Goal: Task Accomplishment & Management: Manage account settings

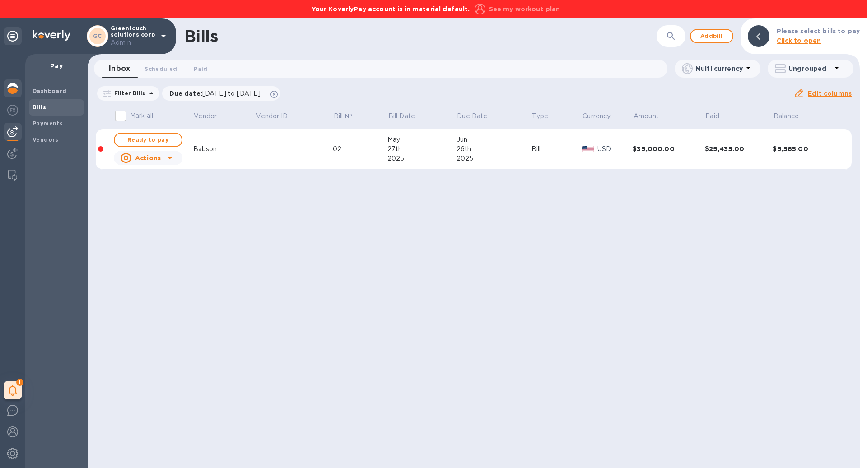
click at [17, 88] on img at bounding box center [12, 88] width 11 height 11
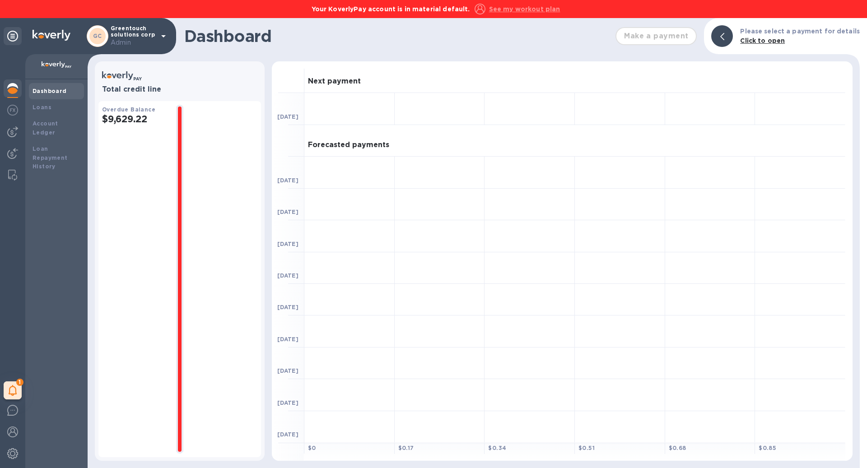
click at [674, 42] on div "Make a payment" at bounding box center [656, 35] width 88 height 25
click at [30, 125] on div "Account Ledger" at bounding box center [56, 128] width 55 height 25
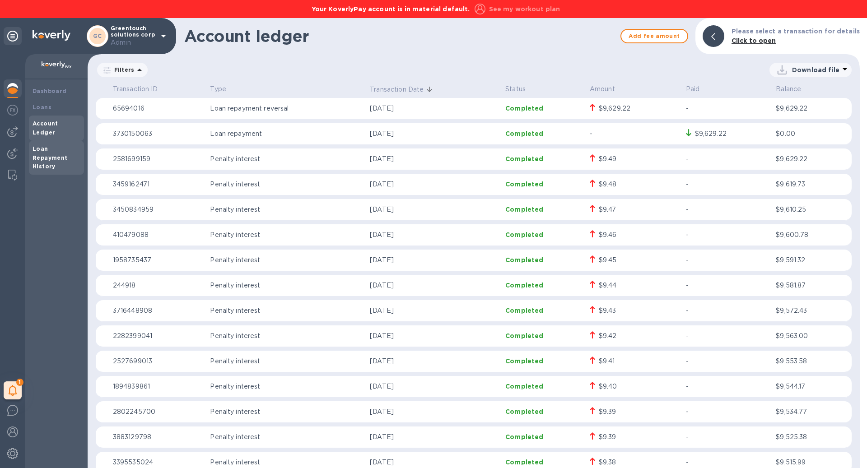
click at [56, 148] on b "Loan Repayment History" at bounding box center [50, 157] width 35 height 25
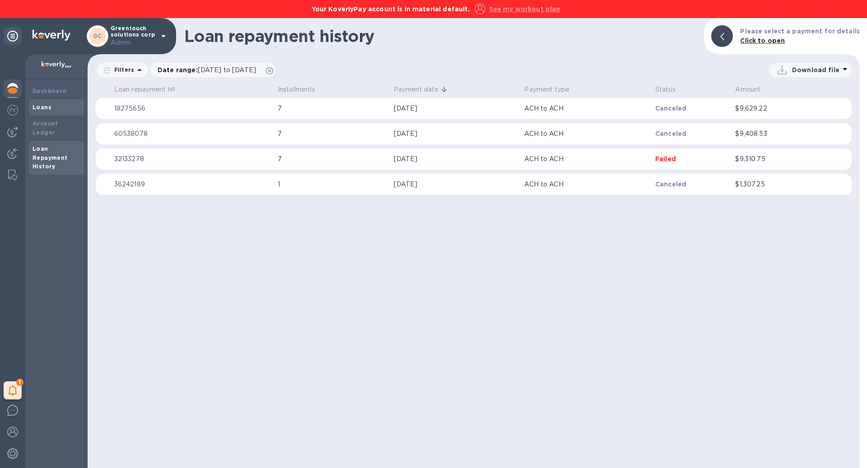
click at [60, 108] on div "Loans" at bounding box center [57, 107] width 48 height 9
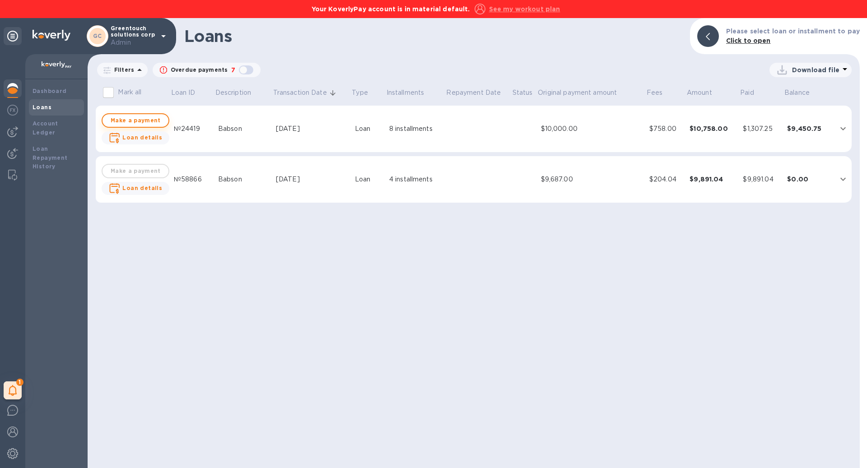
click at [135, 120] on span "Make a payment" at bounding box center [135, 120] width 51 height 11
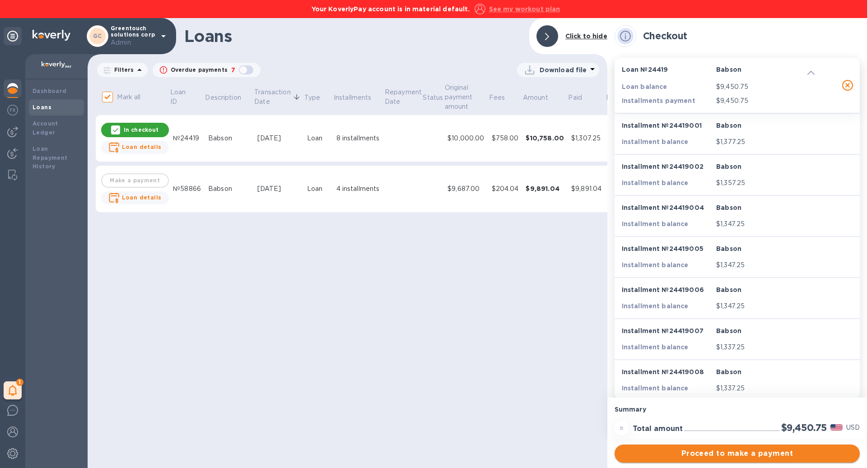
click at [753, 450] on span "Proceed to make a payment" at bounding box center [737, 453] width 231 height 11
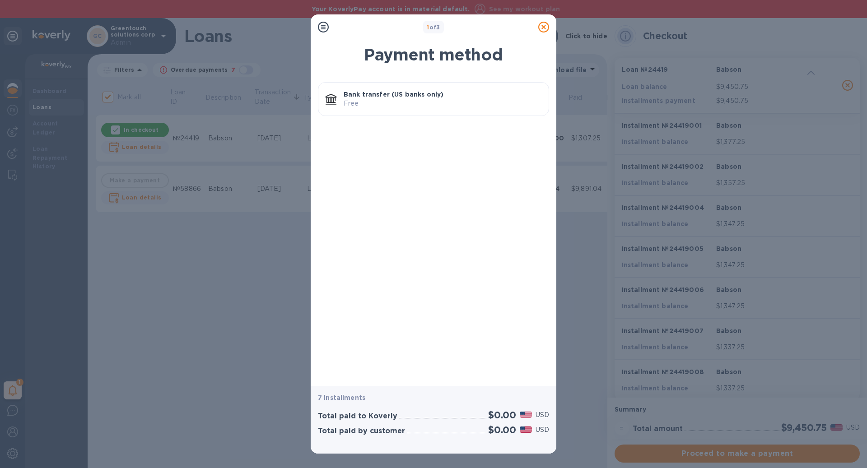
click at [544, 29] on icon at bounding box center [543, 27] width 11 height 11
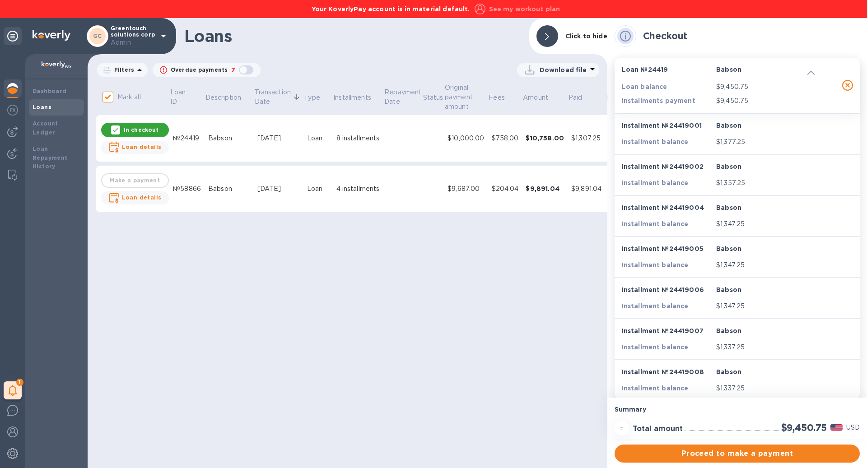
click at [522, 16] on div "Your KoverlyPay account is in material default. See my workout plan" at bounding box center [433, 9] width 867 height 18
click at [519, 8] on u "See my workout plan" at bounding box center [524, 8] width 71 height 7
click at [502, 5] on u "See my workout plan" at bounding box center [524, 8] width 71 height 7
click at [135, 130] on p "In checkout" at bounding box center [141, 130] width 35 height 8
checkbox input "false"
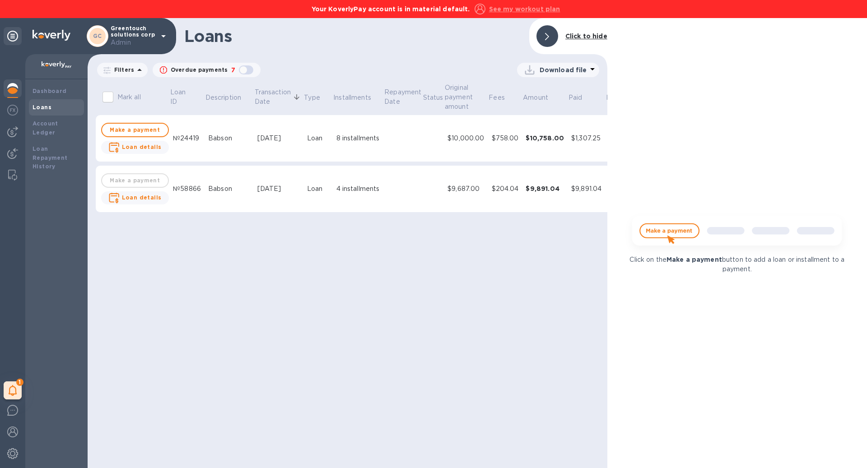
click at [511, 11] on u "See my workout plan" at bounding box center [524, 8] width 71 height 7
click at [12, 131] on img at bounding box center [12, 131] width 11 height 11
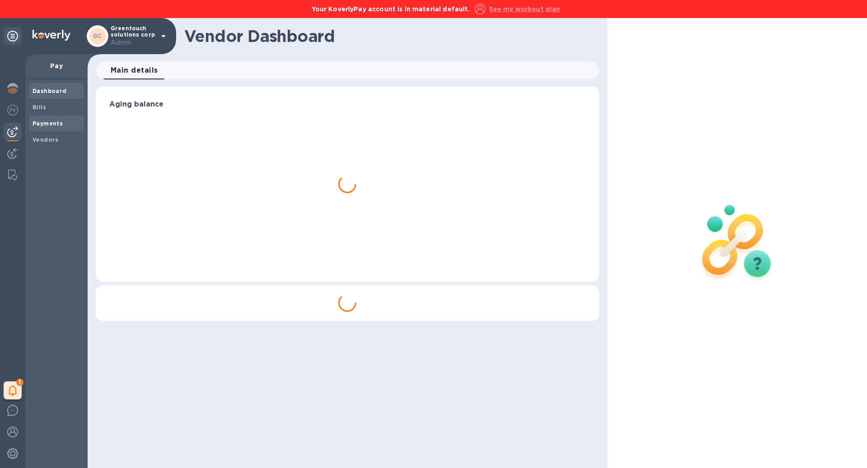
click at [50, 128] on div "Payments" at bounding box center [56, 124] width 55 height 16
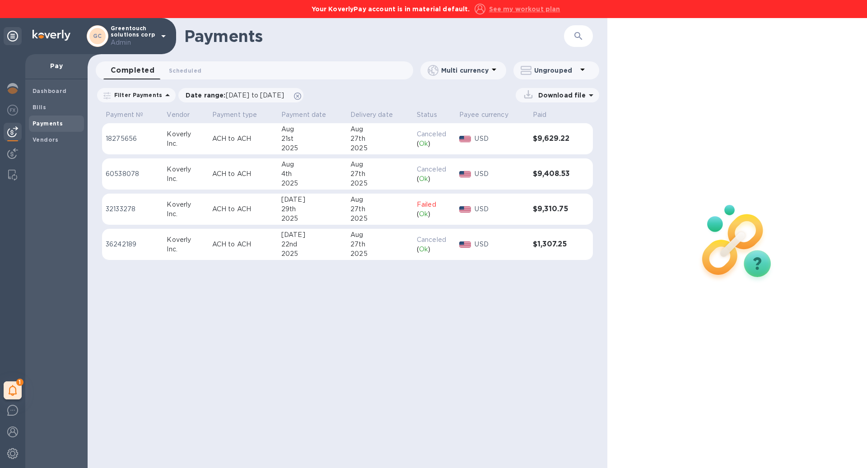
click at [456, 143] on td "USD" at bounding box center [493, 139] width 74 height 32
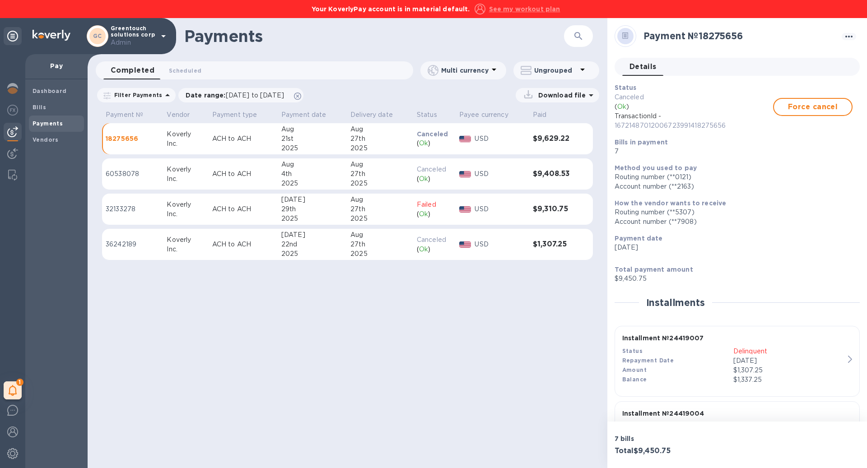
click at [534, 10] on u "See my workout plan" at bounding box center [524, 8] width 71 height 7
click at [435, 145] on div "( Ok )" at bounding box center [434, 143] width 35 height 9
click at [694, 127] on p "16721487012006723991418275656" at bounding box center [694, 125] width 159 height 9
copy p "16721487012006723991418275656"
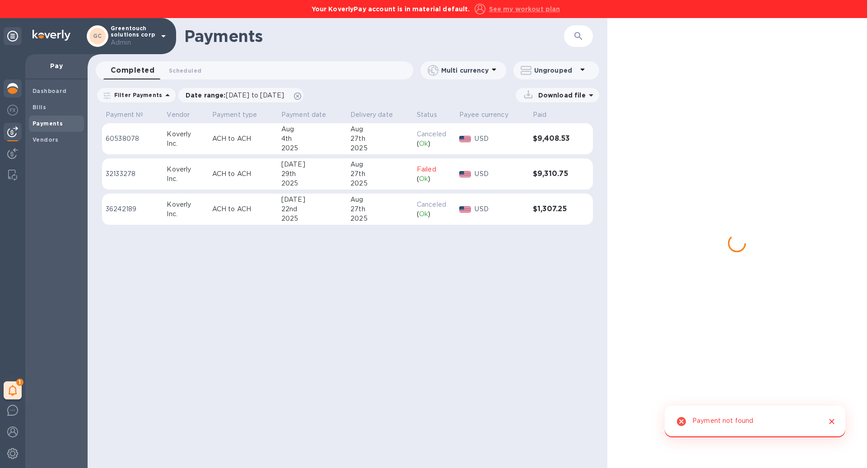
click at [17, 85] on img at bounding box center [12, 88] width 11 height 11
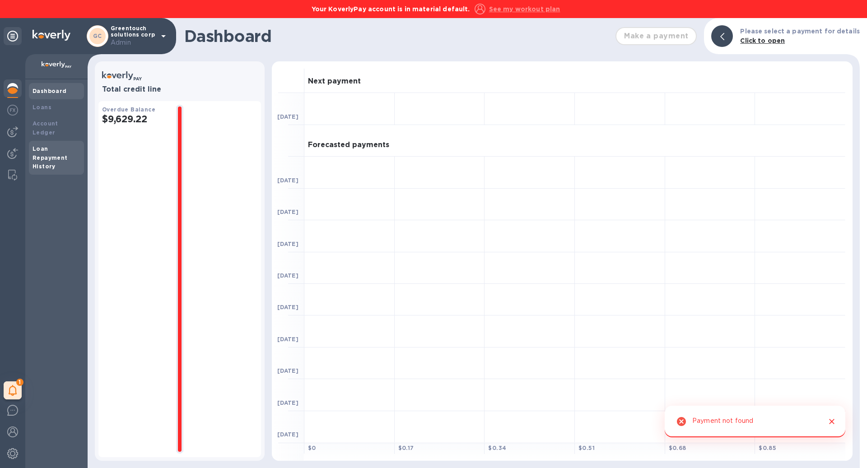
click at [51, 156] on b "Loan Repayment History" at bounding box center [50, 157] width 35 height 25
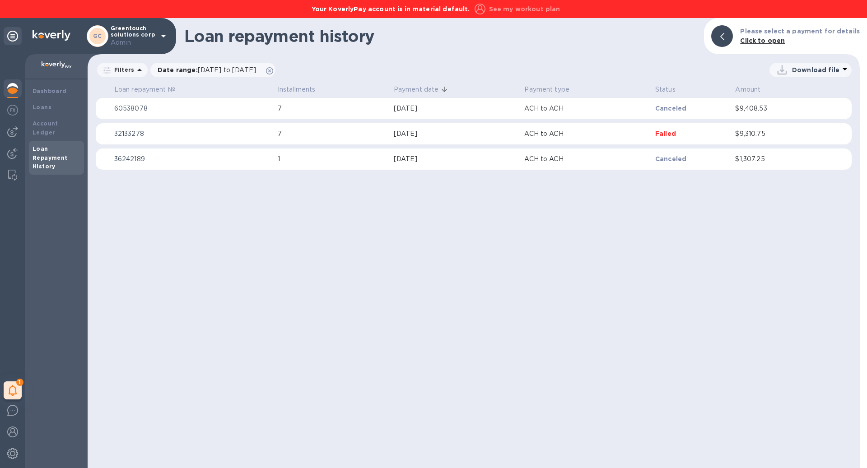
click at [7, 95] on div at bounding box center [13, 89] width 18 height 20
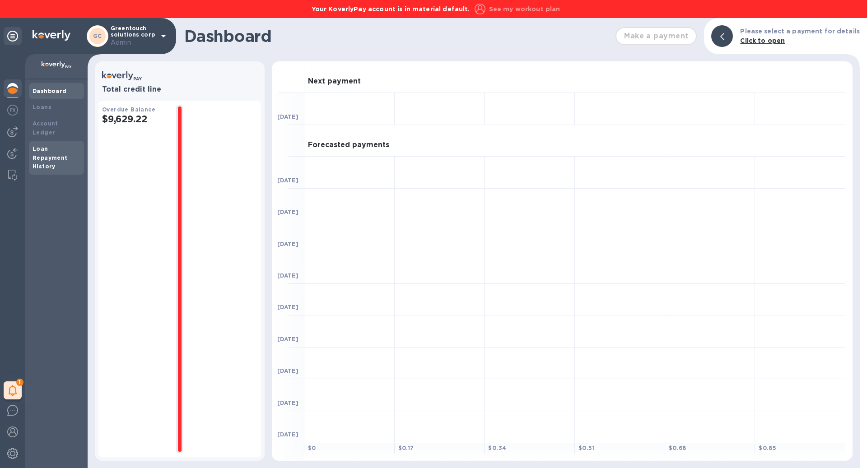
click at [50, 144] on div "Loan Repayment History" at bounding box center [57, 157] width 48 height 27
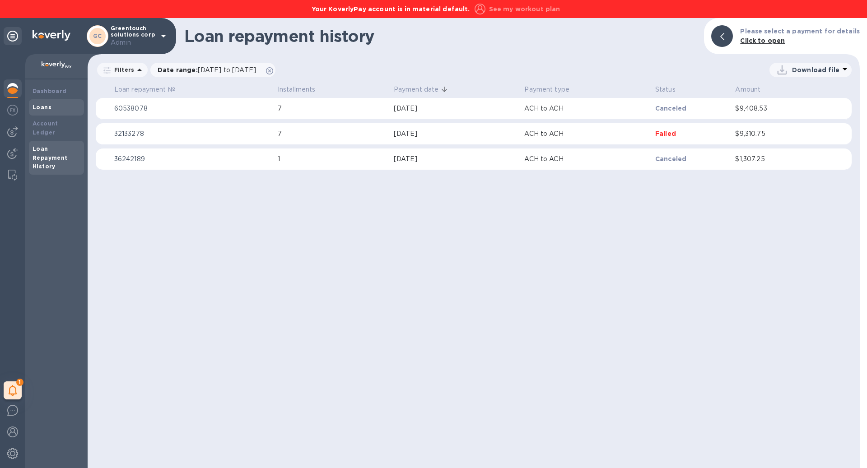
click at [60, 112] on div "Loans" at bounding box center [56, 107] width 55 height 16
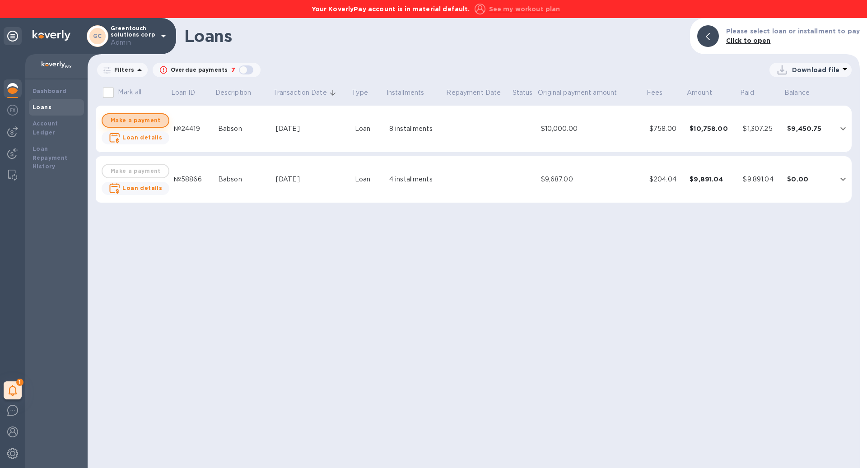
click at [149, 121] on span "Make a payment" at bounding box center [135, 120] width 51 height 11
checkbox input "true"
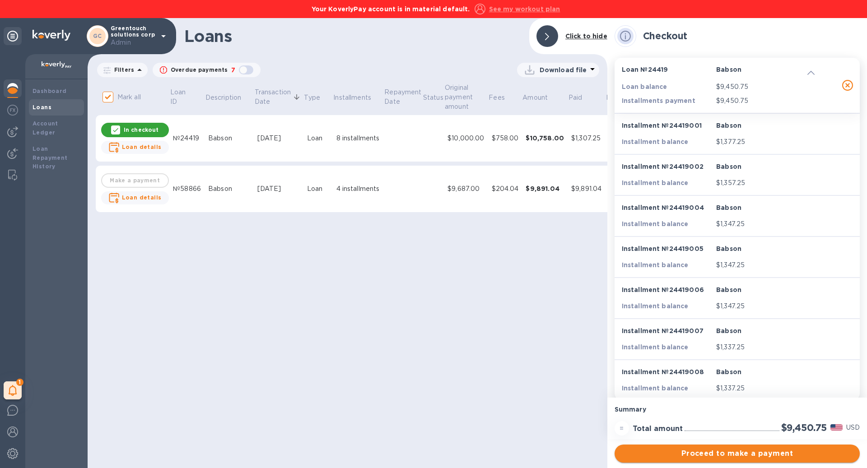
click at [722, 452] on span "Proceed to make a payment" at bounding box center [737, 453] width 231 height 11
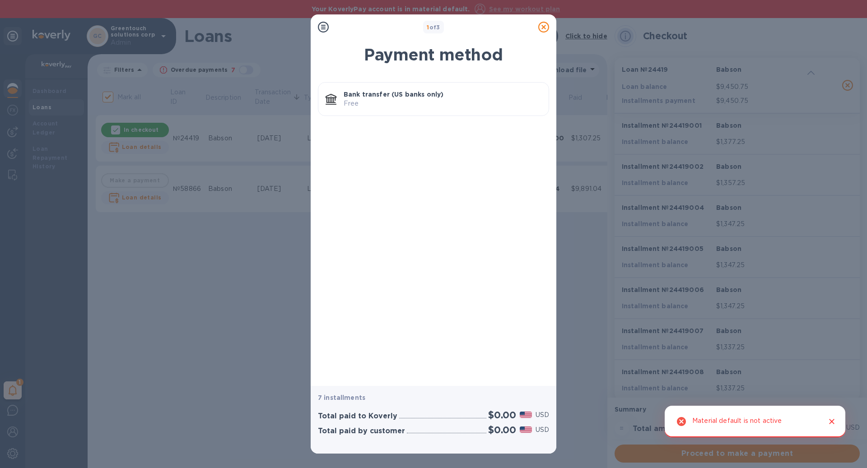
click at [830, 421] on icon "Close" at bounding box center [831, 421] width 5 height 5
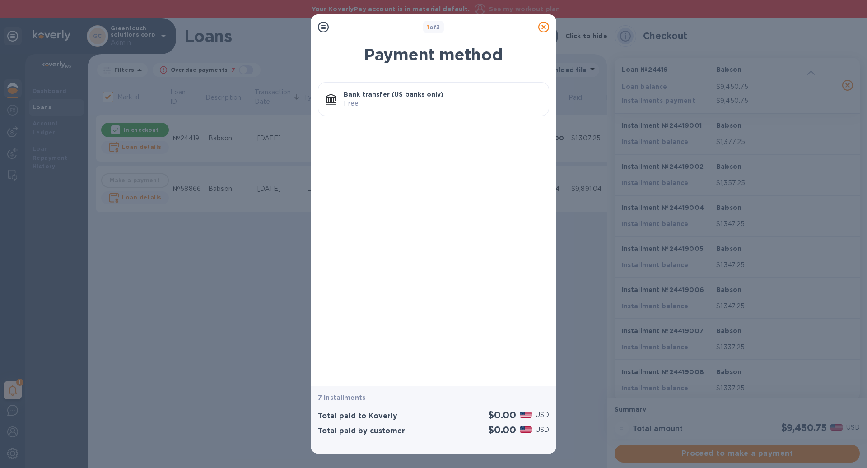
click at [545, 28] on icon at bounding box center [543, 27] width 11 height 11
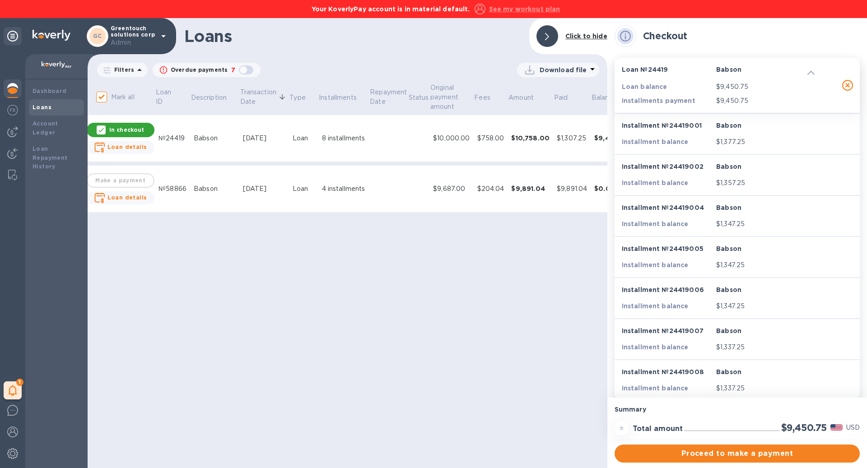
scroll to position [0, 23]
click at [11, 93] on img at bounding box center [12, 88] width 11 height 11
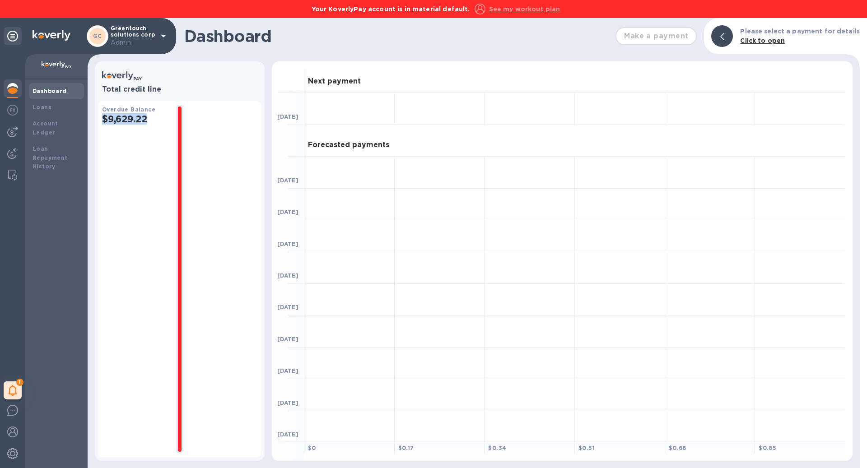
drag, startPoint x: 149, startPoint y: 117, endPoint x: 96, endPoint y: 118, distance: 53.7
click at [95, 118] on div "Total credit line Overdue Balance $9,629.22" at bounding box center [180, 261] width 170 height 400
copy h2 "$9,629.22"
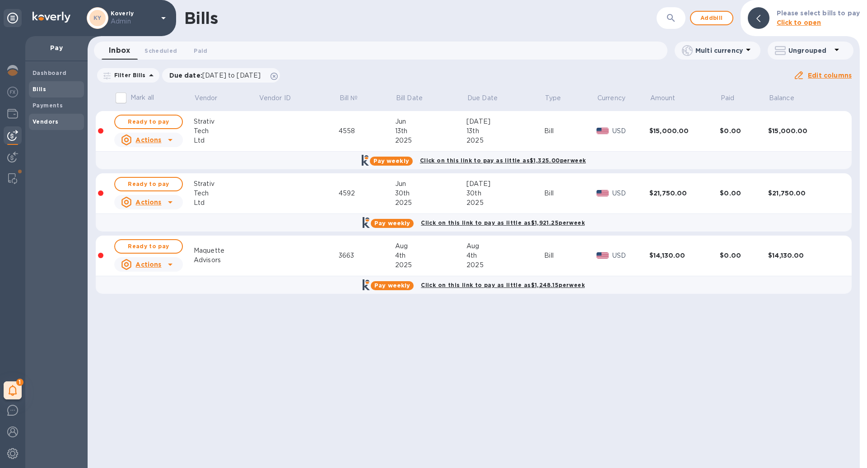
click at [66, 119] on span "Vendors" at bounding box center [57, 121] width 48 height 9
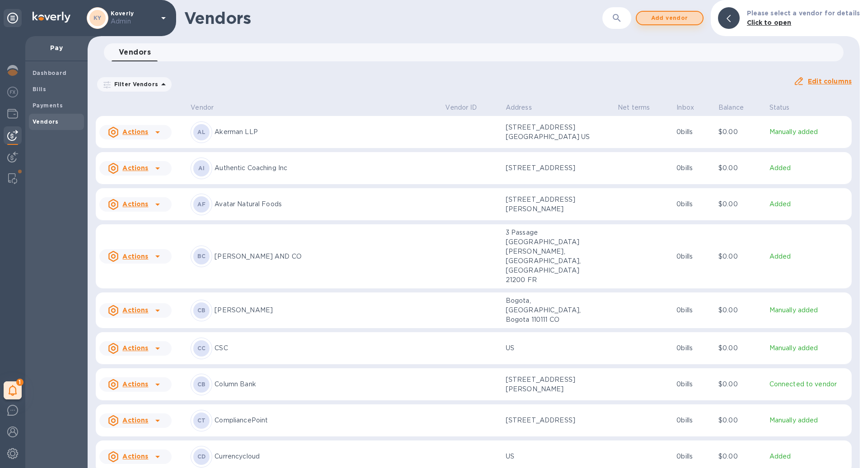
click at [679, 17] on span "Add vendor" at bounding box center [669, 18] width 51 height 11
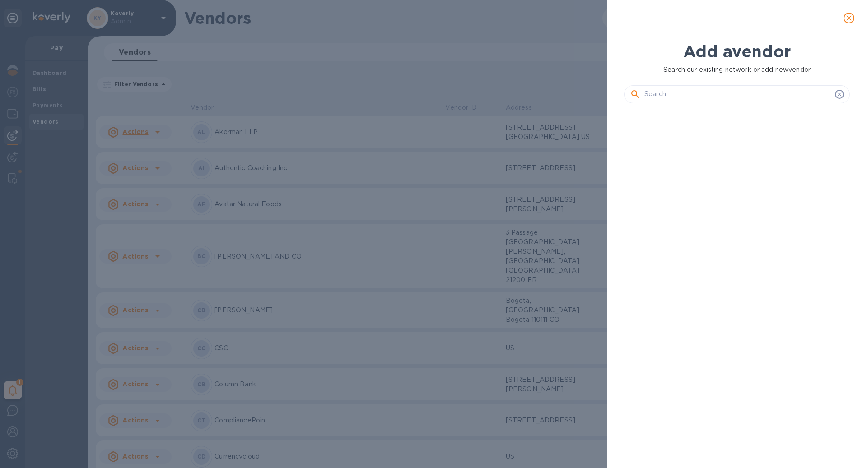
scroll to position [324, 229]
click at [705, 96] on input "text" at bounding box center [737, 95] width 187 height 14
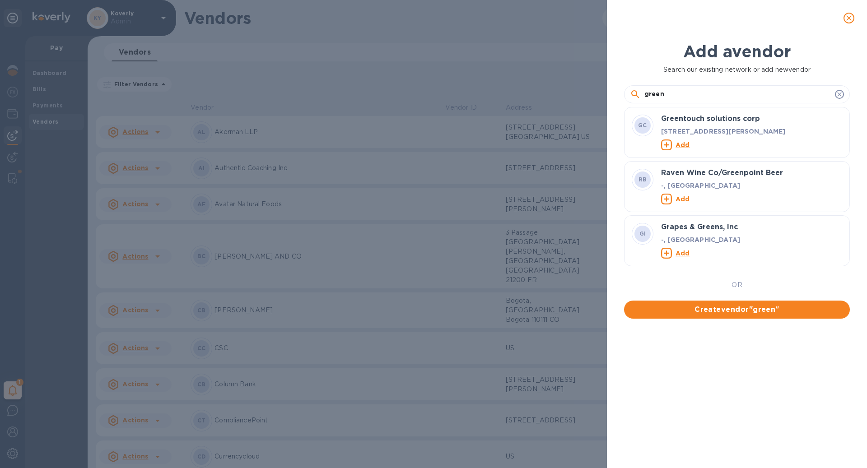
type input "green"
click at [682, 147] on u "Add" at bounding box center [682, 144] width 14 height 7
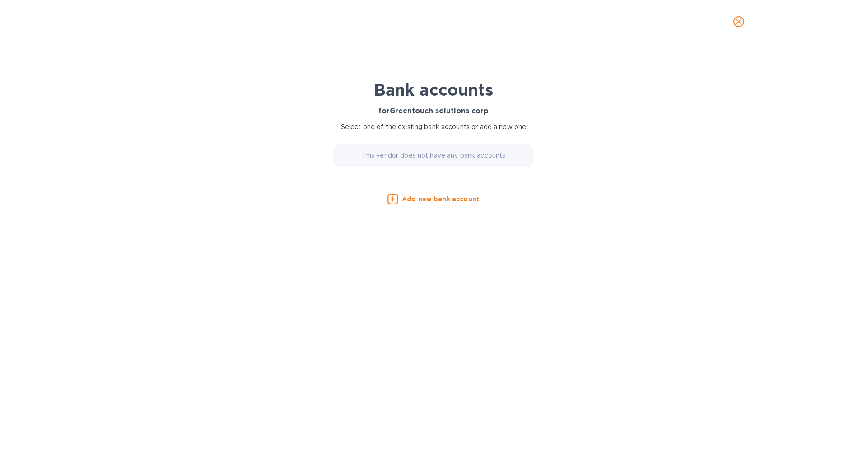
click at [425, 198] on u "Add new bank account" at bounding box center [441, 199] width 78 height 7
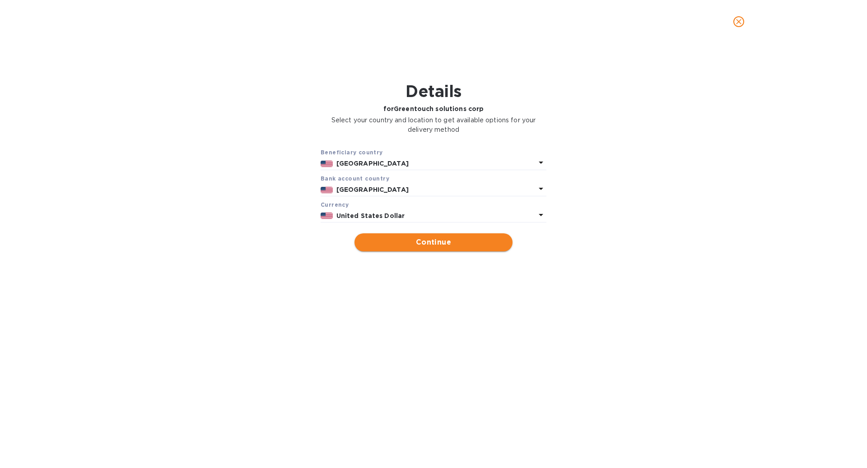
click at [436, 239] on span "Continue" at bounding box center [434, 242] width 144 height 11
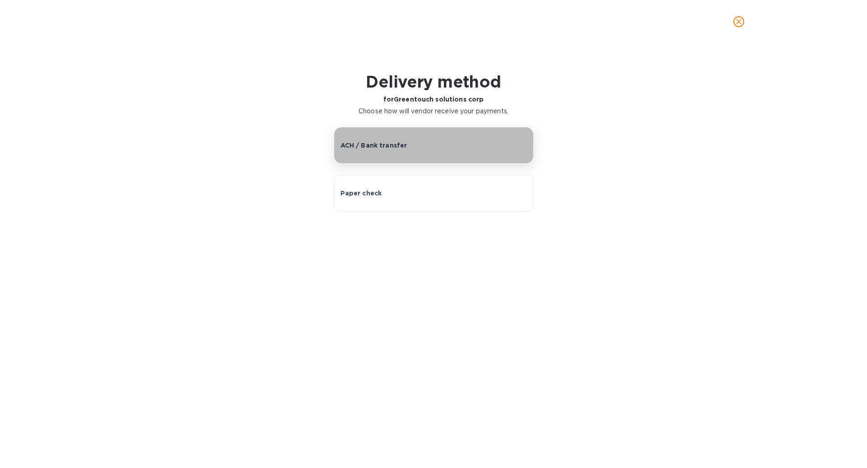
click at [408, 143] on div "ACH / Bank transfer" at bounding box center [433, 145] width 186 height 9
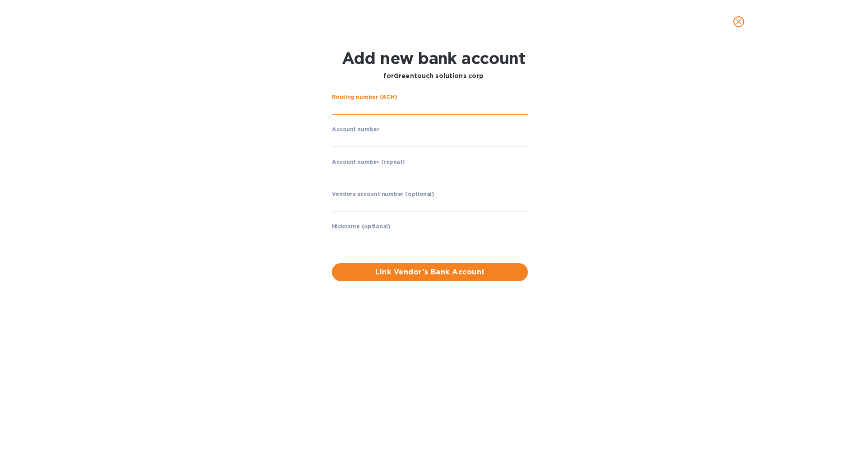
click at [406, 106] on input "string" at bounding box center [430, 108] width 196 height 14
click at [734, 24] on icon "close" at bounding box center [738, 21] width 9 height 9
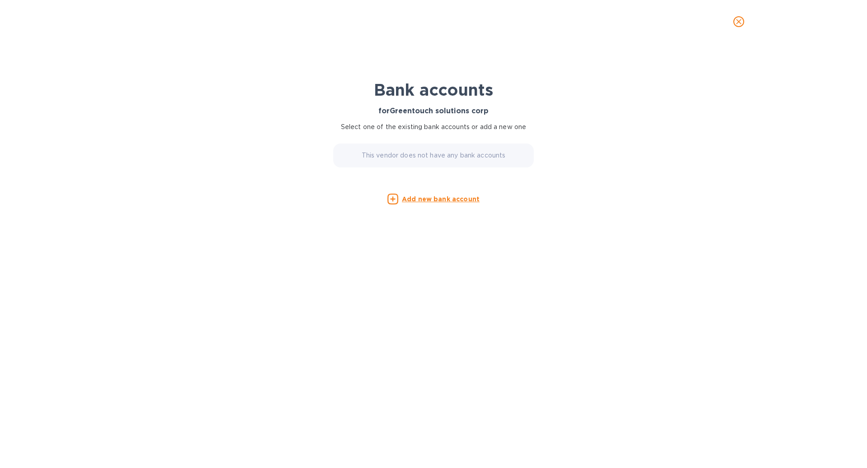
click at [737, 22] on icon "close" at bounding box center [738, 21] width 9 height 9
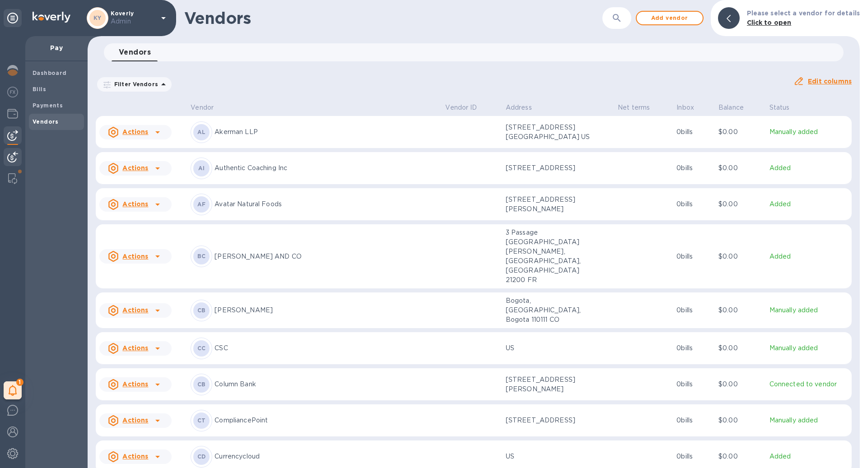
click at [14, 156] on img at bounding box center [12, 157] width 11 height 11
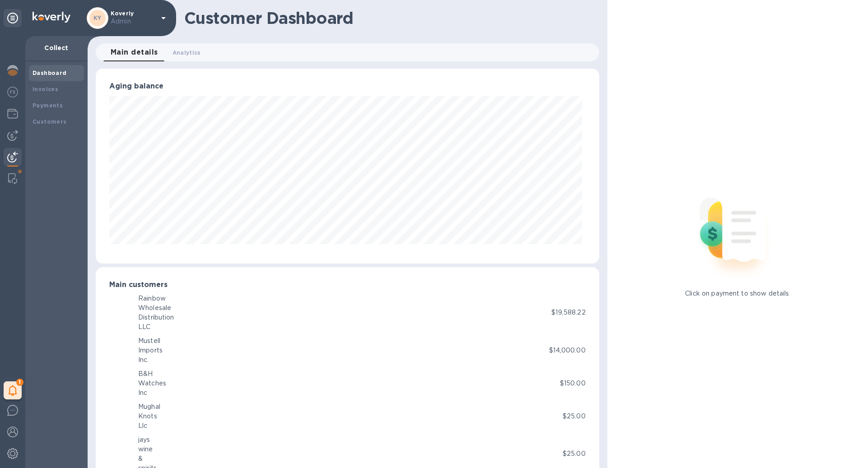
scroll to position [451330, 451025]
click at [52, 115] on div "Customers" at bounding box center [56, 122] width 55 height 16
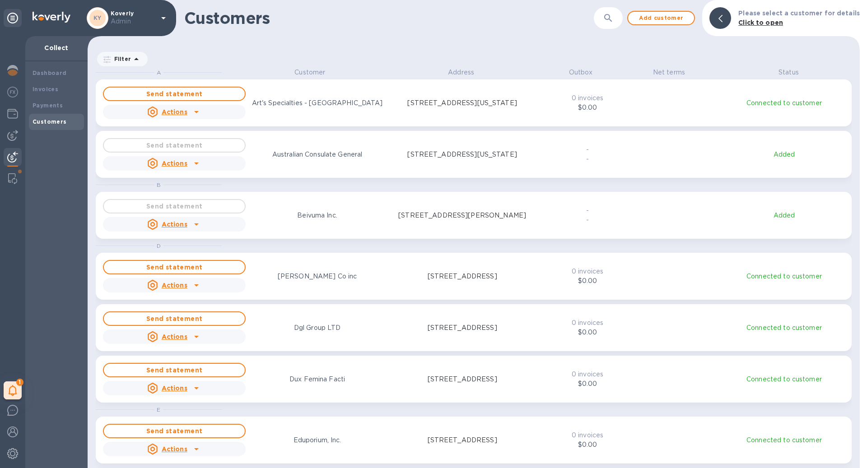
scroll to position [391, 768]
click at [619, 23] on button "button" at bounding box center [608, 18] width 22 height 22
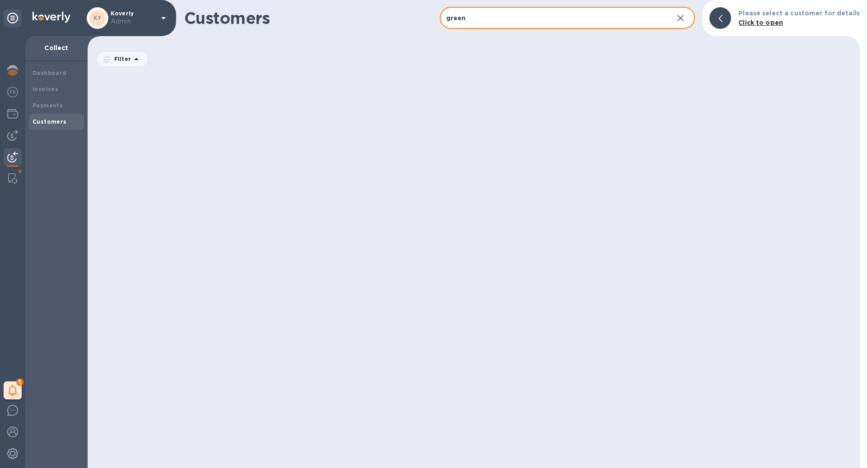
type input "green"
click at [686, 22] on icon "button" at bounding box center [680, 18] width 11 height 11
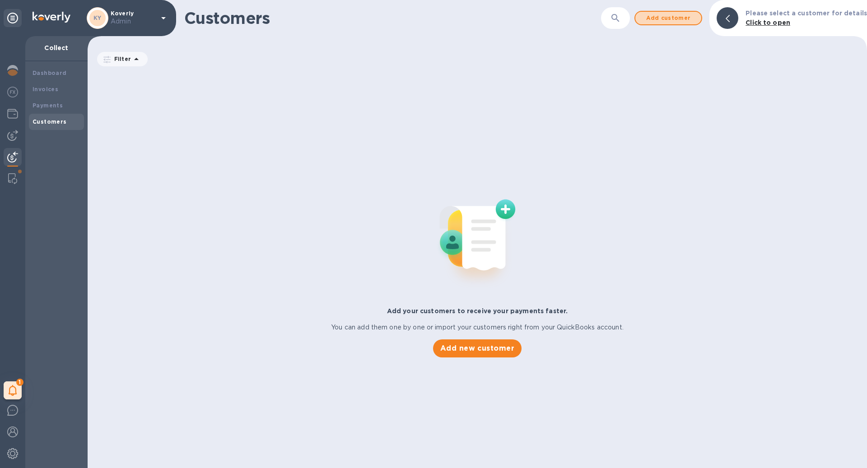
click at [691, 22] on span "Add customer" at bounding box center [668, 18] width 51 height 11
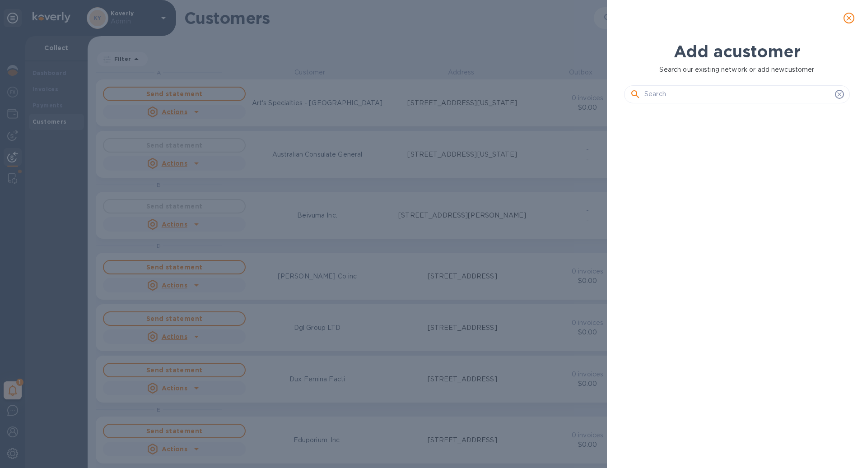
click at [710, 97] on input "text" at bounding box center [737, 95] width 187 height 14
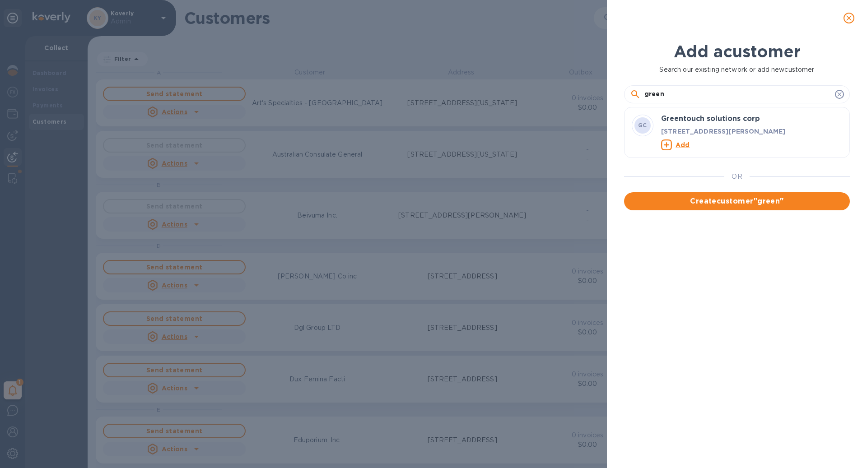
type input "green"
click at [719, 123] on div "Greentouch solutions corp" at bounding box center [751, 119] width 185 height 12
click at [681, 144] on u "Add" at bounding box center [682, 144] width 14 height 7
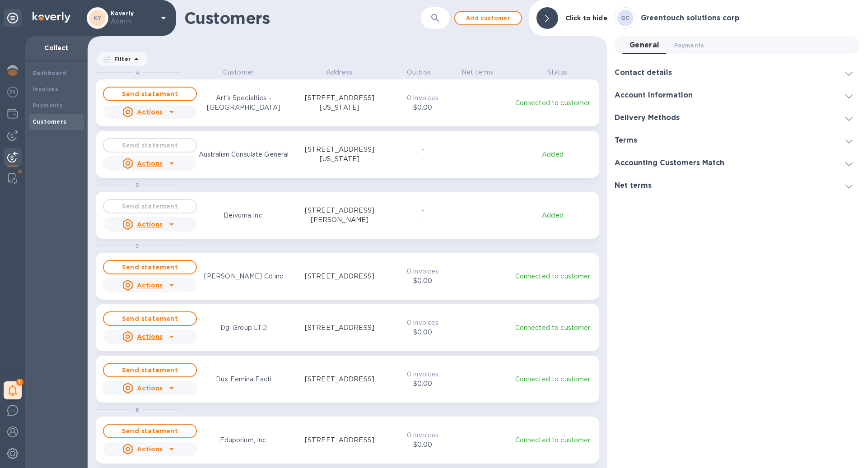
scroll to position [391, 516]
click at [687, 44] on span "Payments 0" at bounding box center [689, 45] width 30 height 9
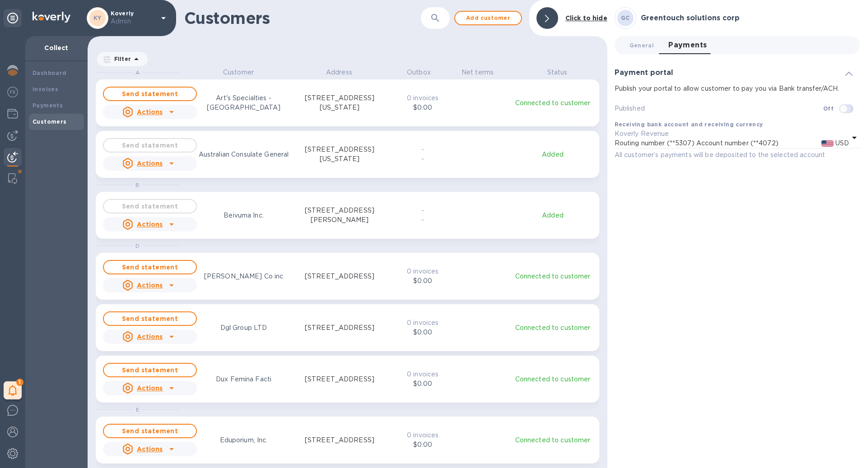
click at [841, 111] on input "checkbox" at bounding box center [843, 108] width 46 height 15
checkbox input "true"
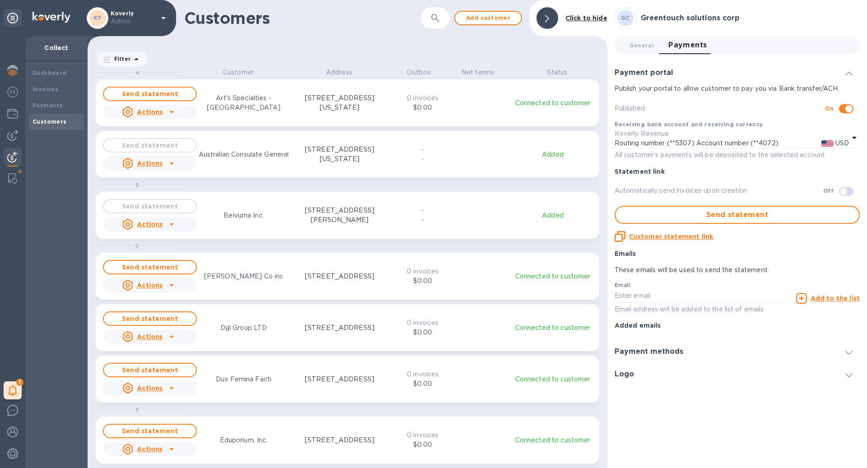
click at [432, 16] on icon "button" at bounding box center [435, 18] width 8 height 8
click at [53, 91] on b "Invoices" at bounding box center [46, 89] width 26 height 7
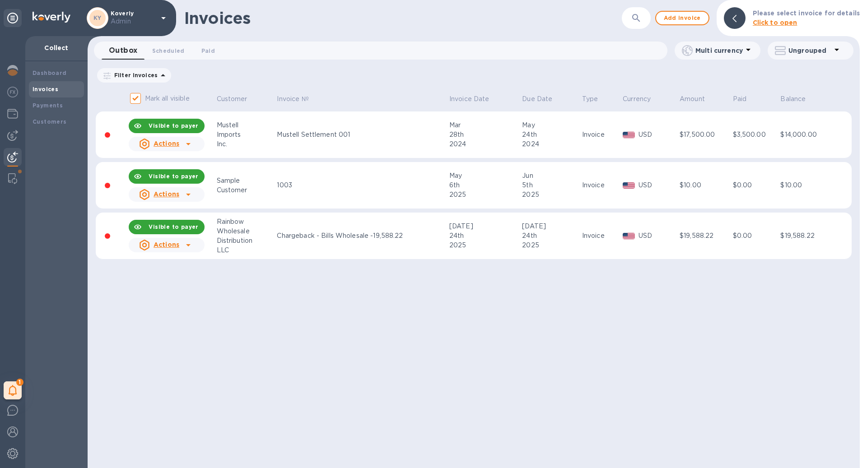
click at [641, 22] on icon "button" at bounding box center [636, 18] width 11 height 11
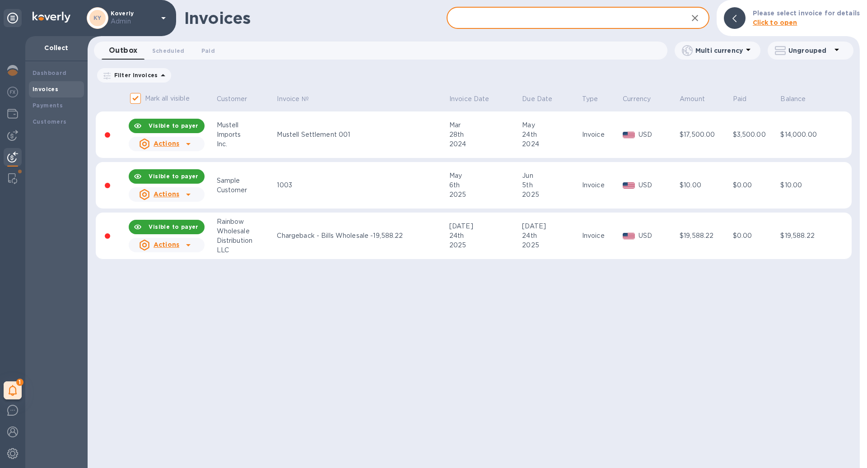
click at [525, 62] on div "Outbox 0 Scheduled 0 Paid 0 Multi currency Ungrouped" at bounding box center [474, 53] width 776 height 22
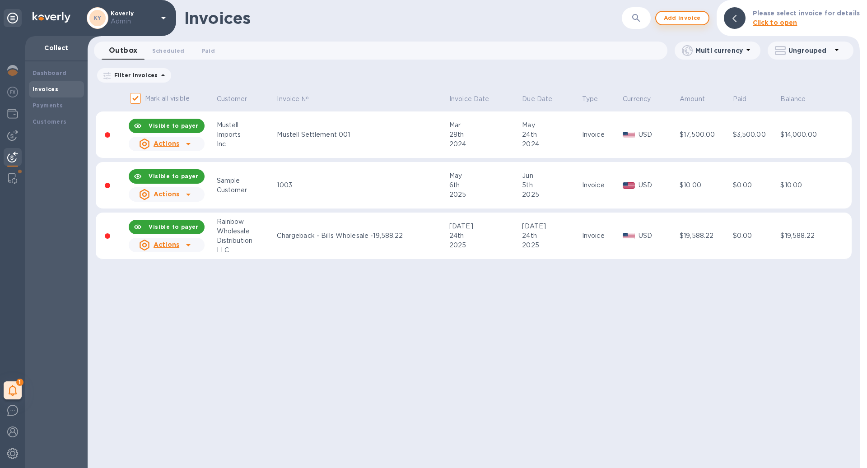
click at [697, 17] on span "Add invoice" at bounding box center [682, 18] width 38 height 11
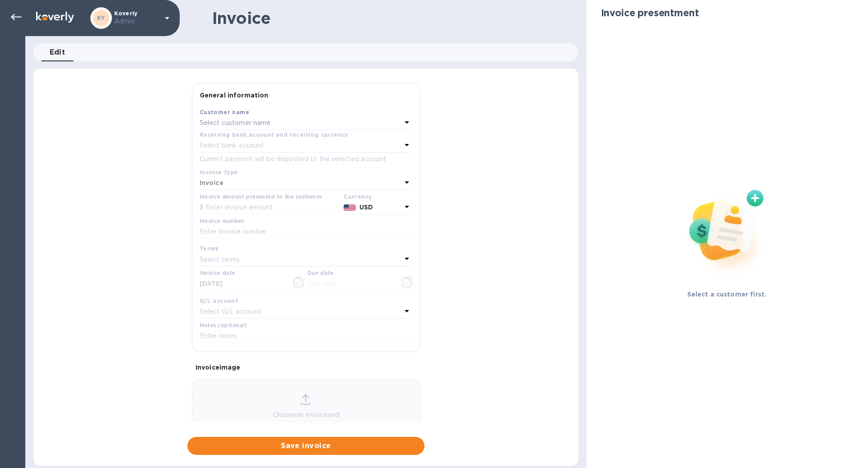
click at [261, 126] on p "Select customer name" at bounding box center [235, 122] width 71 height 9
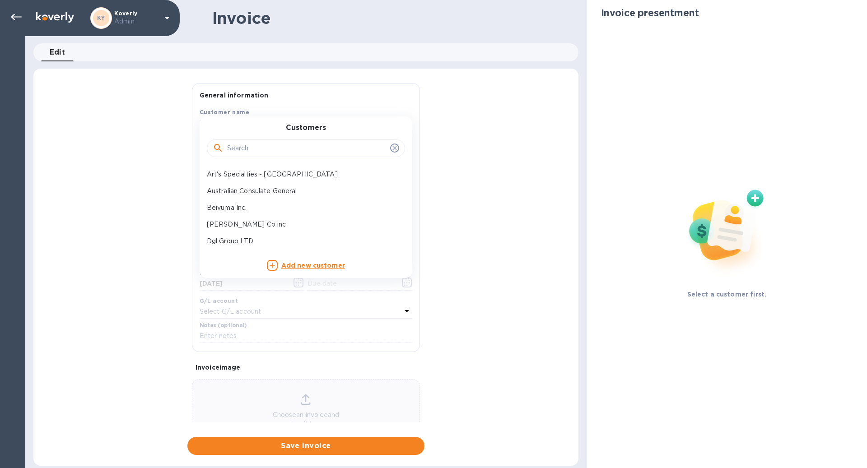
click at [264, 142] on input "text" at bounding box center [306, 149] width 159 height 14
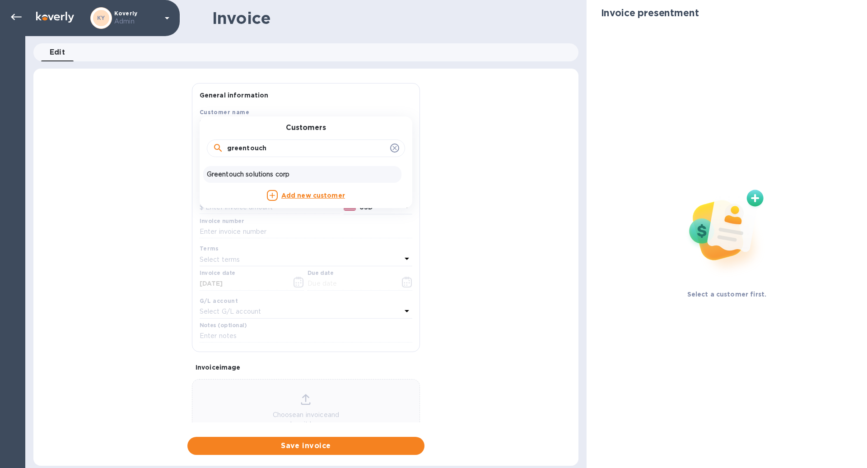
type input "greentouch"
click at [249, 177] on p "Greentouch solutions corp" at bounding box center [302, 174] width 191 height 9
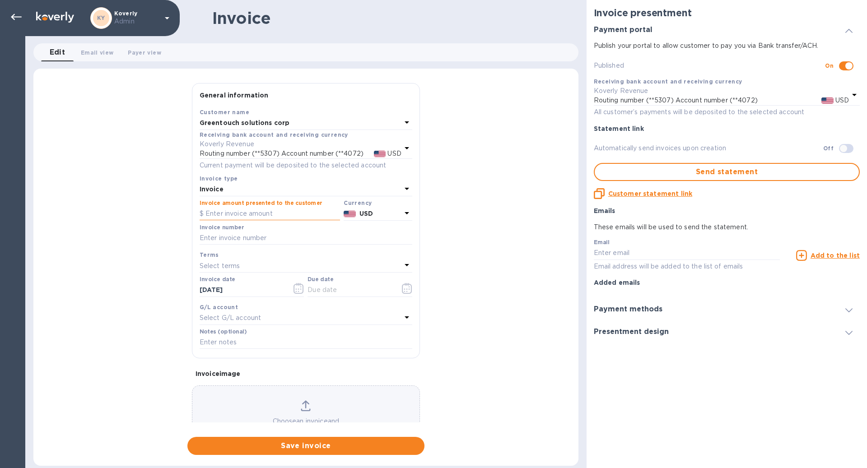
click at [251, 212] on input "text" at bounding box center [270, 214] width 140 height 14
paste input "9,629.22"
type input "9,629.22"
click at [257, 235] on input "text" at bounding box center [306, 239] width 213 height 14
click at [221, 241] on input "text" at bounding box center [306, 239] width 213 height 14
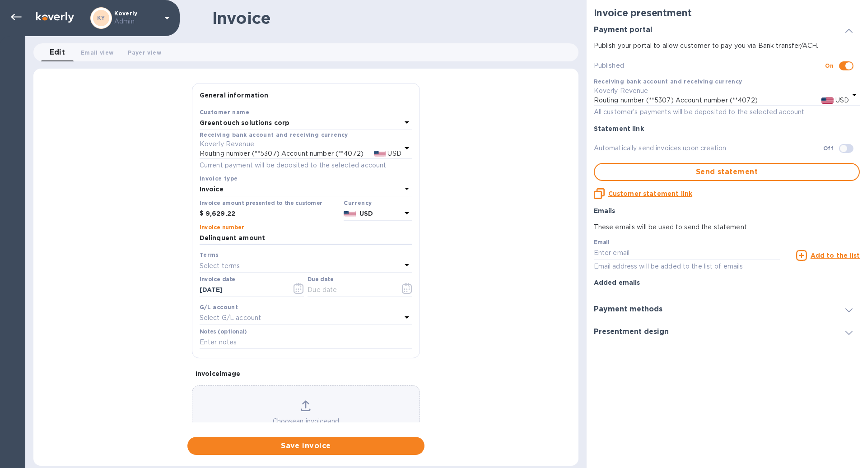
type input "Delinquent amount"
click at [222, 265] on p "Select terms" at bounding box center [220, 265] width 41 height 9
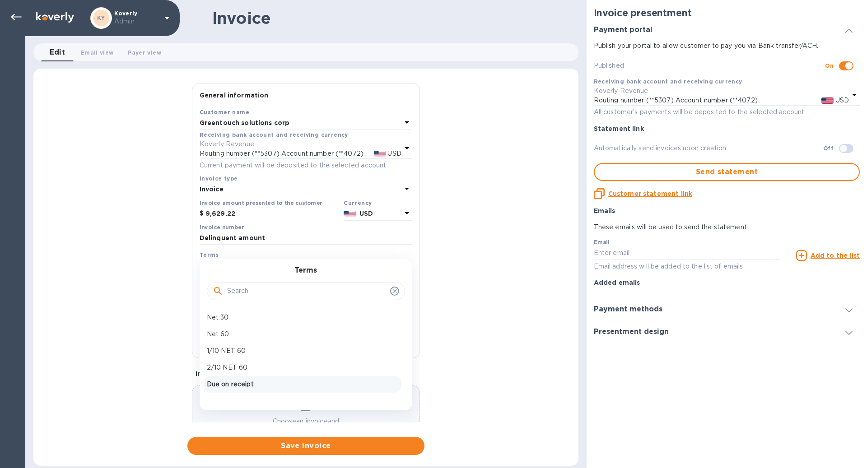
click at [218, 377] on div "Due on receipt" at bounding box center [302, 384] width 198 height 17
type input "08/21/2025"
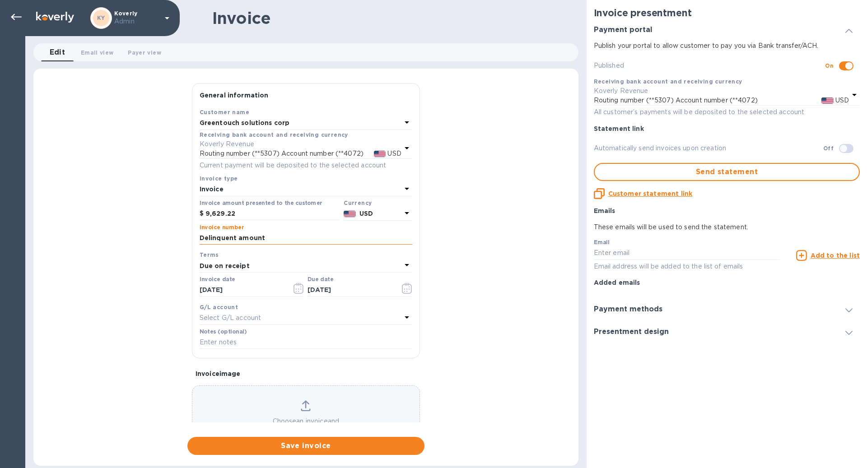
click at [301, 240] on input "Delinquent amount" at bounding box center [306, 239] width 213 height 14
type input "Delinquent amount - Kpay loans"
click at [325, 448] on span "Save invoice" at bounding box center [306, 446] width 223 height 11
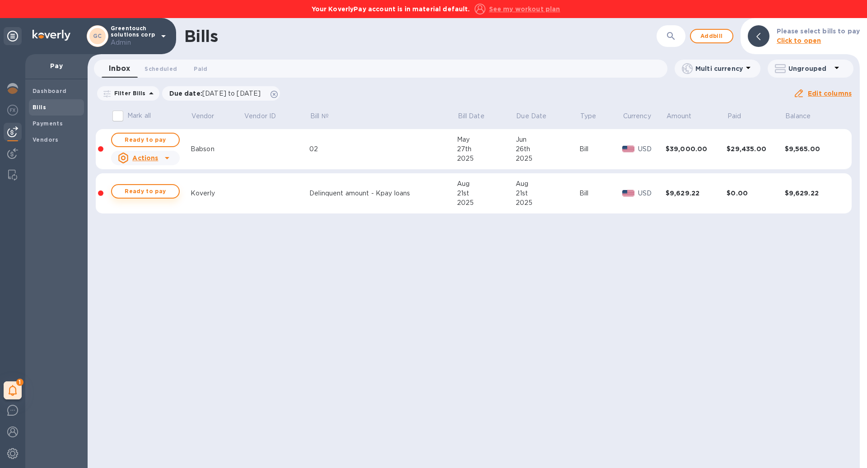
click at [137, 188] on span "Ready to pay" at bounding box center [145, 191] width 52 height 11
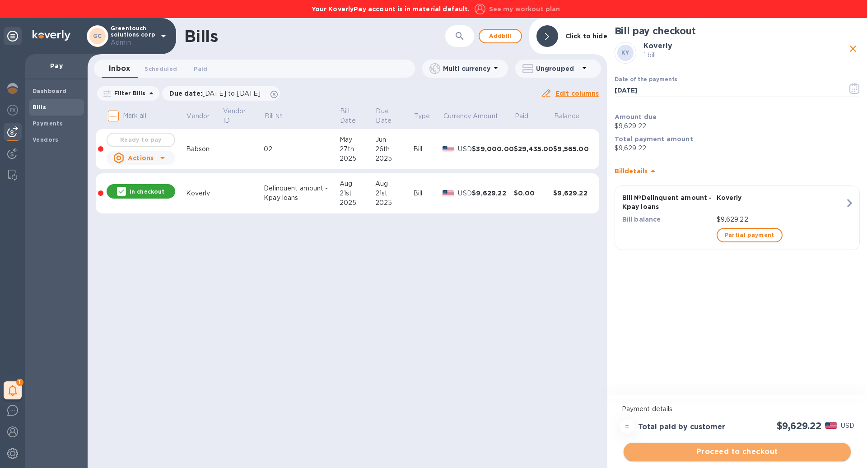
click at [795, 452] on span "Proceed to checkout" at bounding box center [737, 452] width 213 height 11
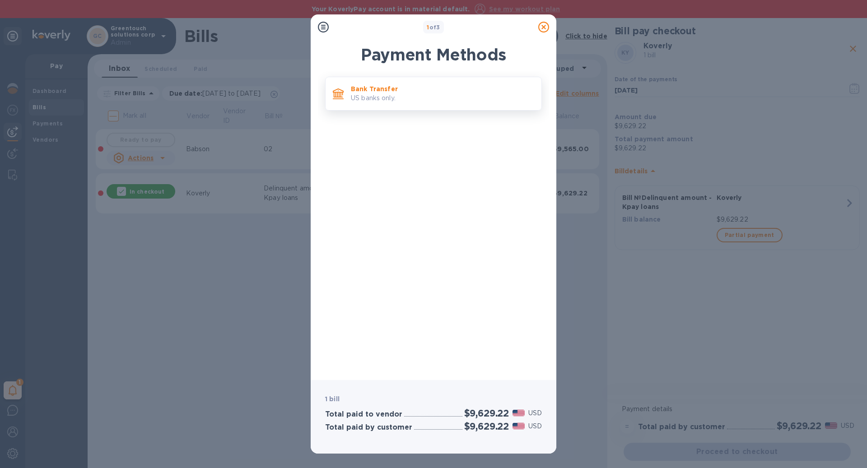
click at [461, 91] on p "Bank Transfer" at bounding box center [442, 88] width 183 height 9
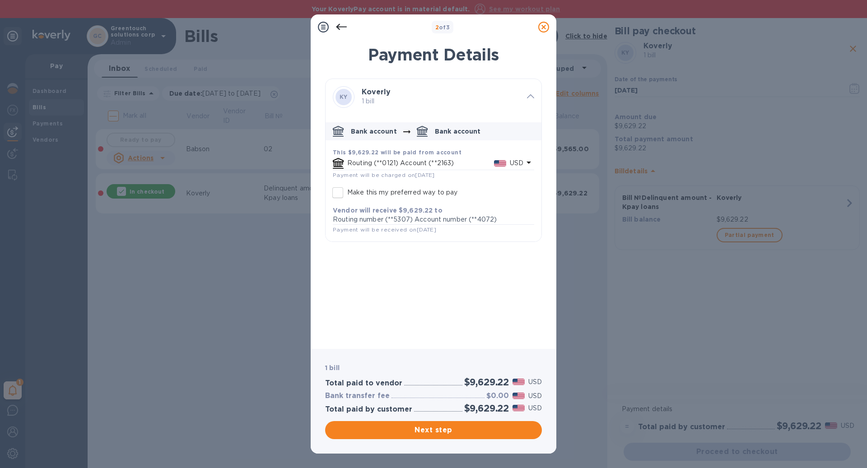
click at [530, 163] on icon "default-method" at bounding box center [528, 162] width 11 height 11
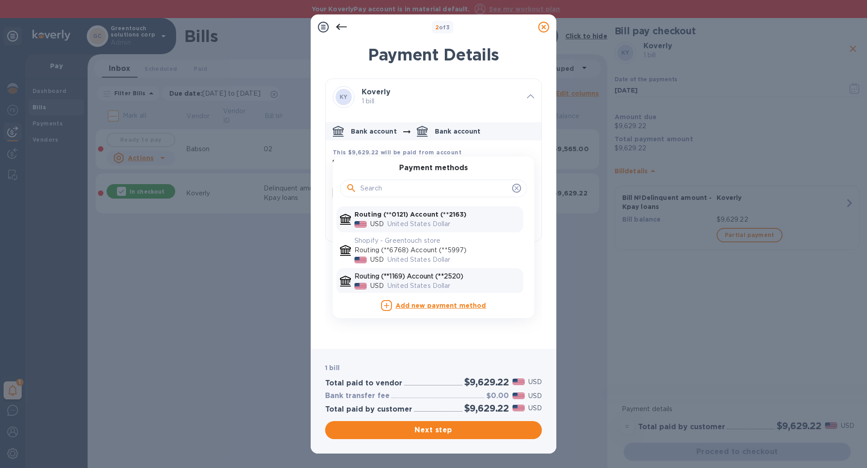
scroll to position [37, 0]
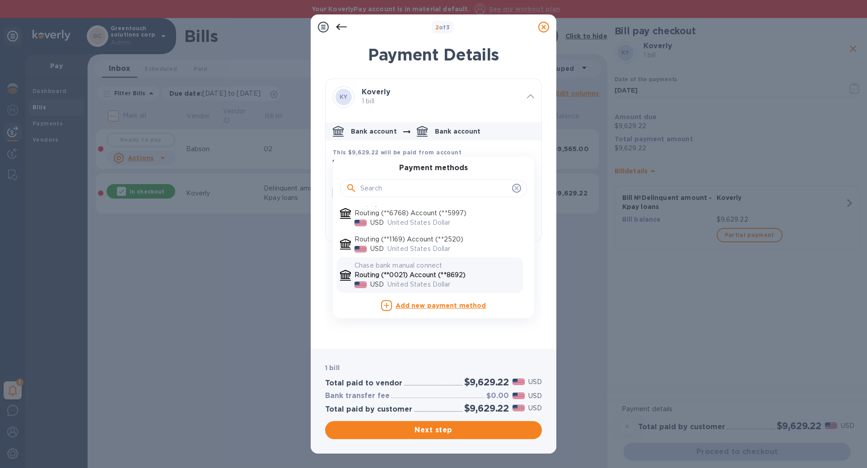
click at [445, 279] on div "United States Dollar" at bounding box center [454, 284] width 136 height 13
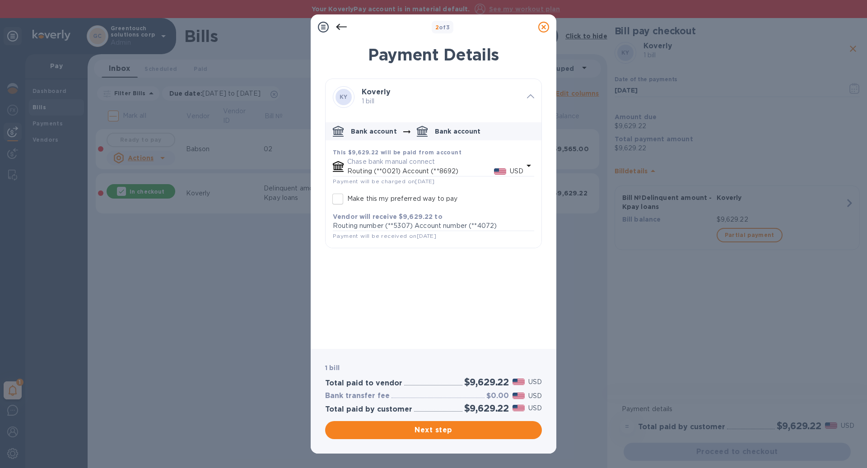
click at [342, 195] on input "Make this my preferred way to pay" at bounding box center [337, 199] width 19 height 19
checkbox input "true"
click at [396, 434] on span "Next step" at bounding box center [433, 430] width 202 height 11
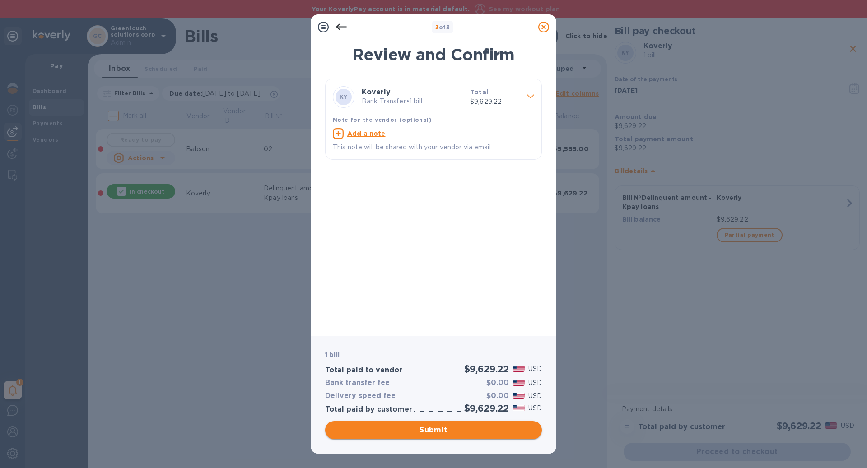
click at [396, 434] on span "Submit" at bounding box center [433, 430] width 202 height 11
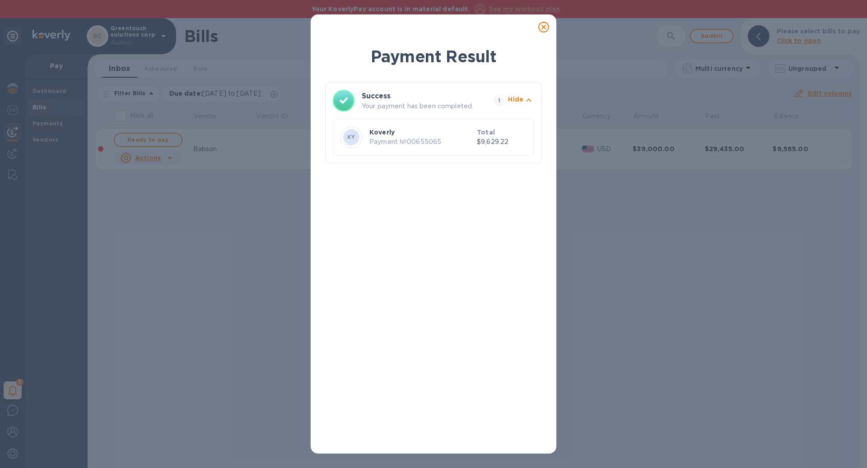
click at [546, 28] on icon at bounding box center [543, 27] width 11 height 11
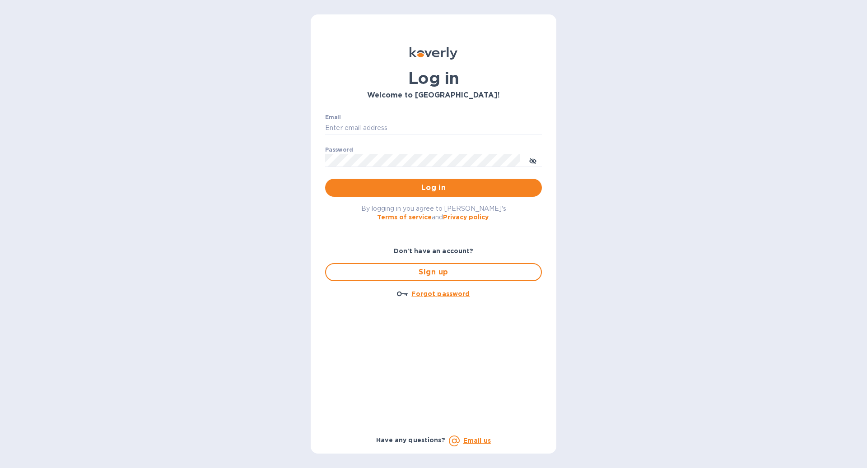
type input "[EMAIL_ADDRESS][DOMAIN_NAME]"
click at [450, 176] on p "​" at bounding box center [433, 173] width 217 height 10
click at [450, 184] on span "Log in" at bounding box center [433, 187] width 202 height 11
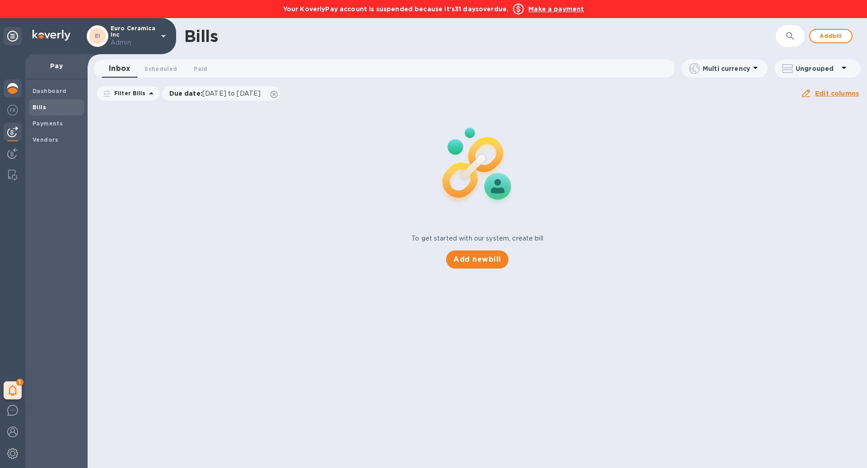
click at [15, 87] on img at bounding box center [12, 88] width 11 height 11
